Goal: Information Seeking & Learning: Learn about a topic

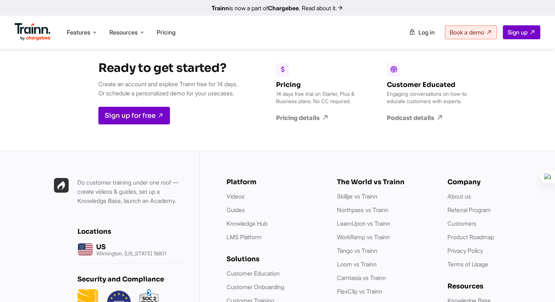
scroll to position [2013, 0]
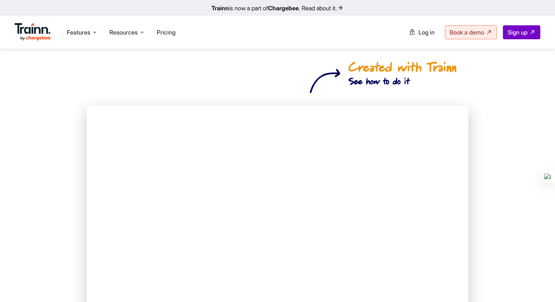
scroll to position [145, 0]
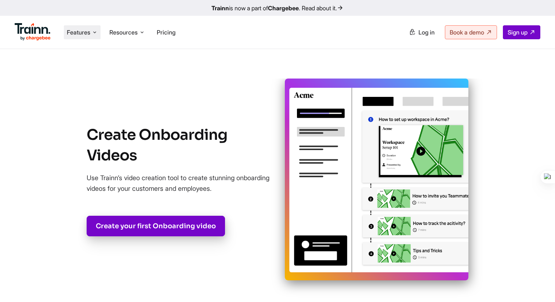
click at [88, 31] on span "Features" at bounding box center [78, 32] width 23 height 8
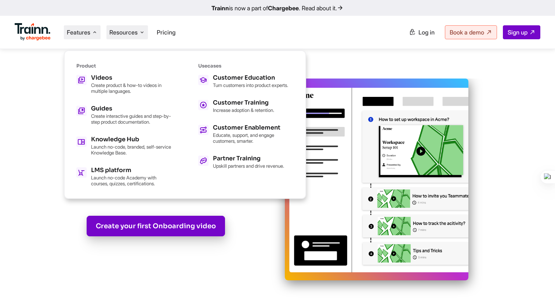
click at [138, 35] on span "Resources" at bounding box center [123, 32] width 28 height 8
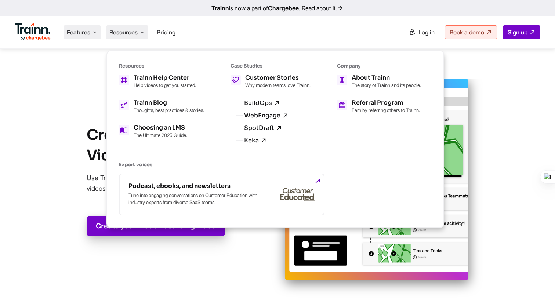
click at [86, 34] on span "Features" at bounding box center [78, 32] width 23 height 8
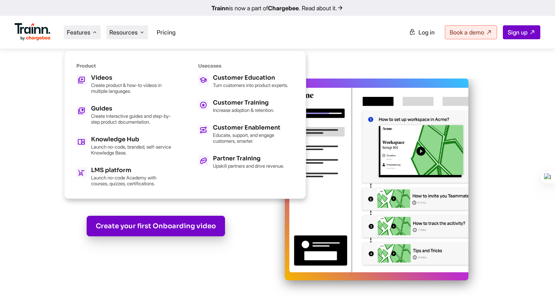
click at [140, 30] on li "Resources Resources Trainn Help Center Help videos to get you started. Trainn B…" at bounding box center [126, 32] width 41 height 14
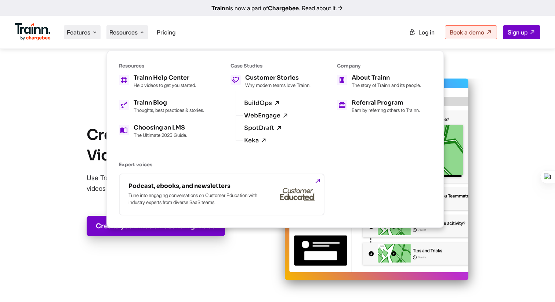
click at [94, 35] on icon at bounding box center [95, 32] width 6 height 7
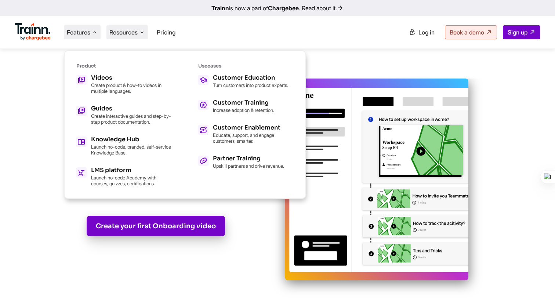
click at [131, 31] on span "Resources" at bounding box center [123, 32] width 28 height 8
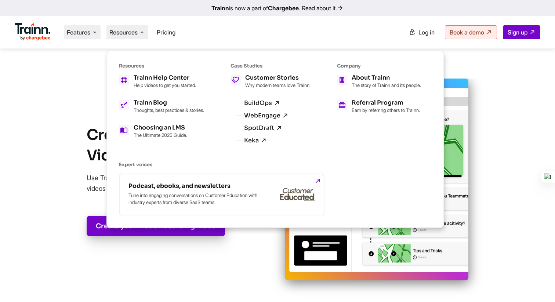
click at [94, 34] on icon at bounding box center [95, 32] width 6 height 7
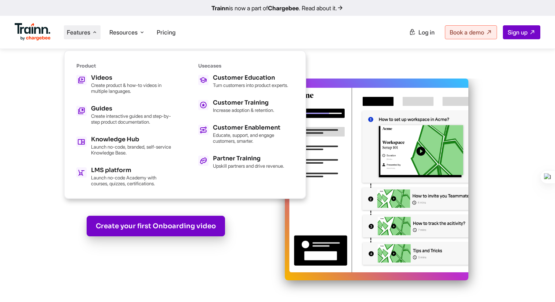
click at [90, 33] on span "Features" at bounding box center [78, 32] width 23 height 8
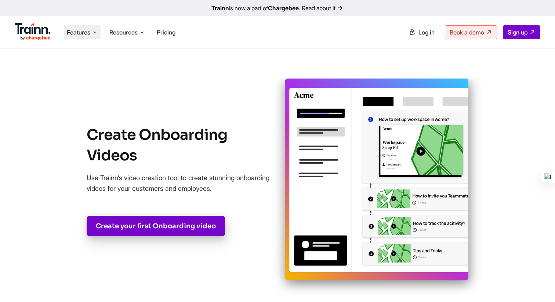
click at [86, 34] on span "Features" at bounding box center [78, 32] width 23 height 8
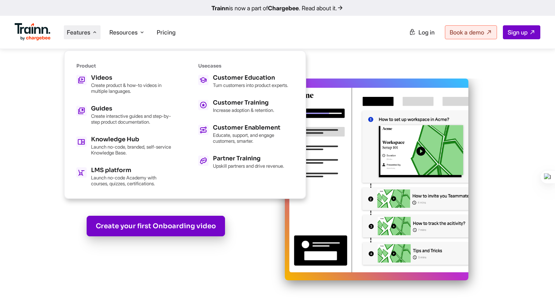
click at [86, 34] on span "Features" at bounding box center [78, 32] width 23 height 8
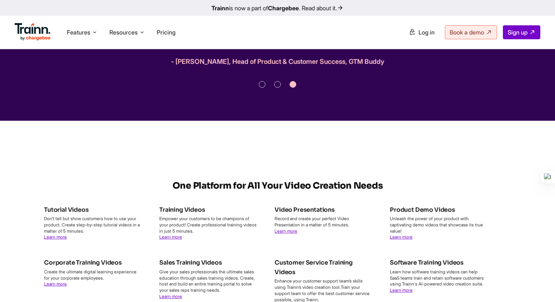
scroll to position [4190, 0]
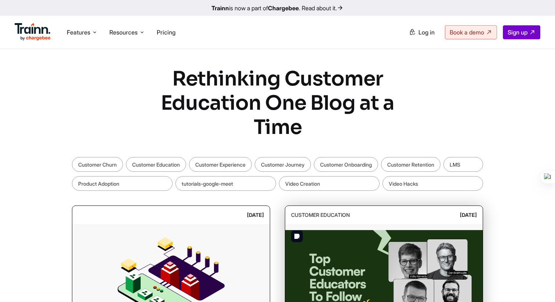
click at [419, 229] on img at bounding box center [383, 279] width 197 height 110
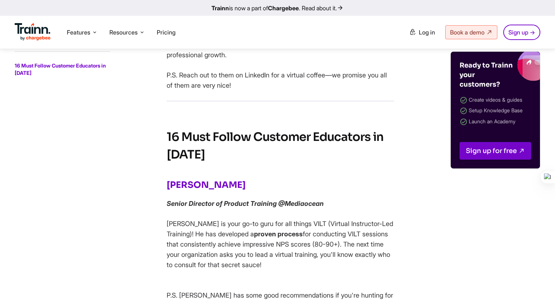
scroll to position [378, 0]
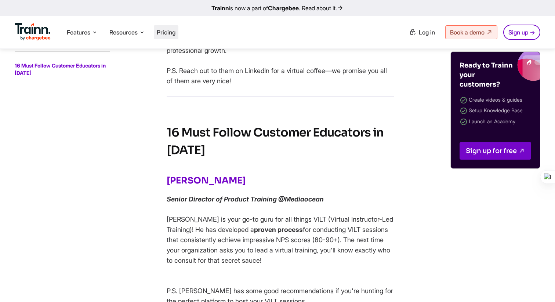
click at [175, 30] on span "Pricing" at bounding box center [166, 32] width 19 height 7
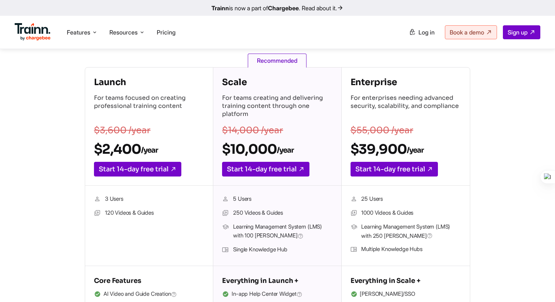
scroll to position [104, 0]
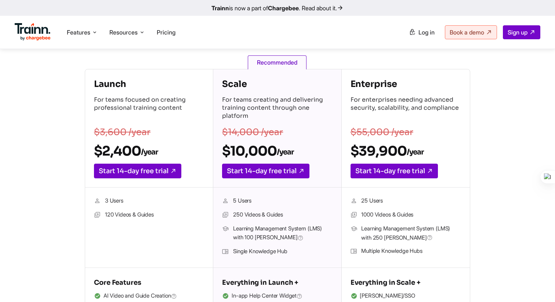
click at [23, 33] on img at bounding box center [33, 32] width 36 height 18
